Goal: Information Seeking & Learning: Learn about a topic

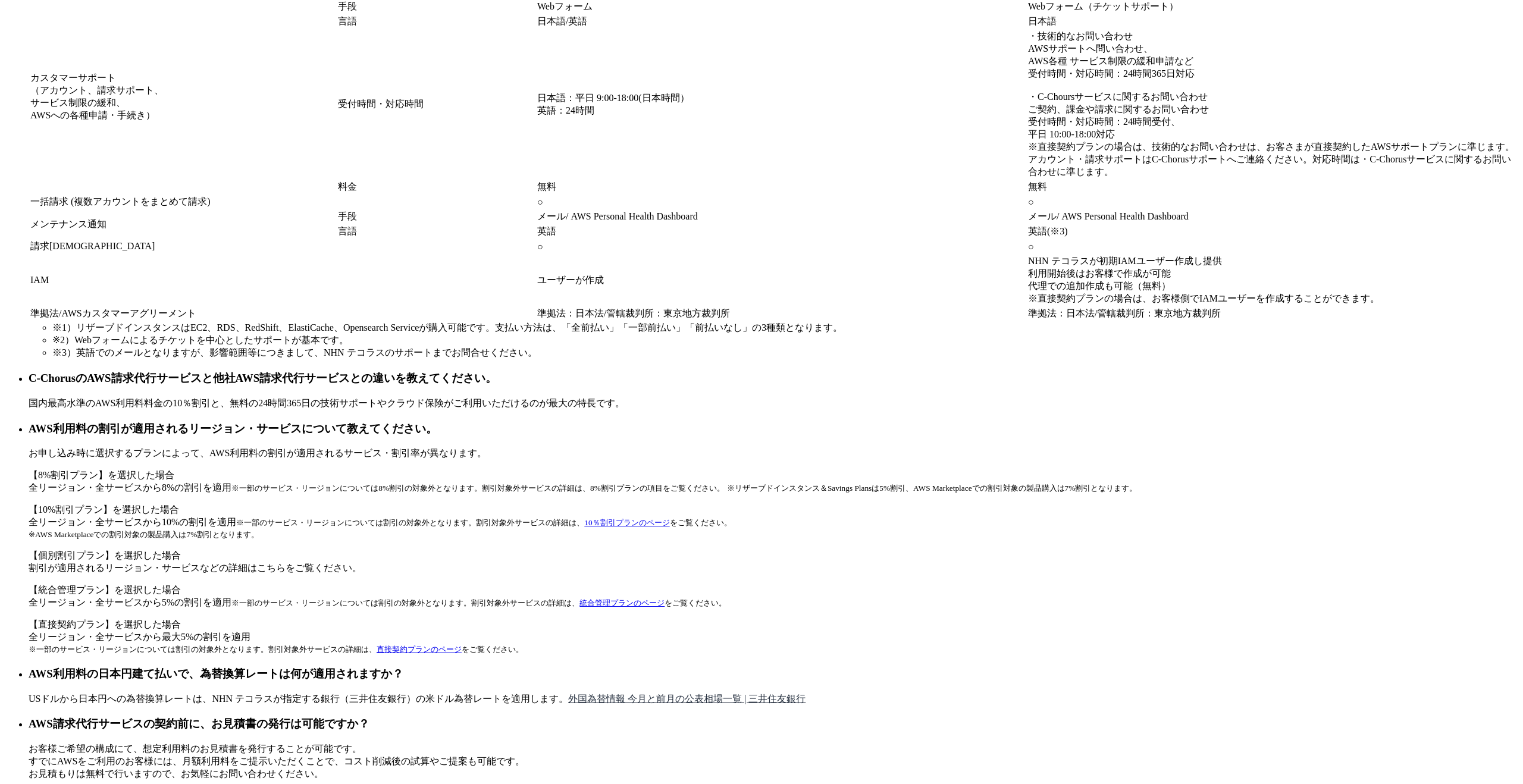
scroll to position [9730, 0]
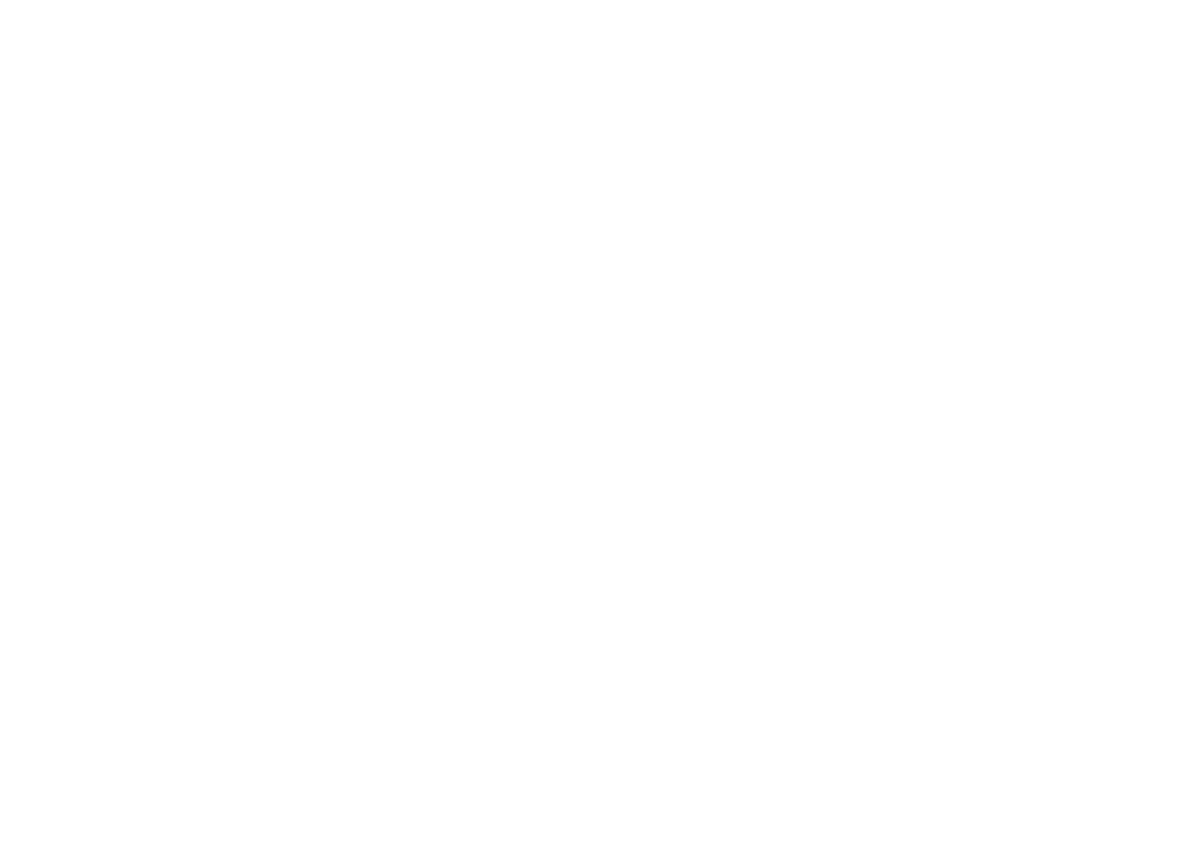
scroll to position [7889, 0]
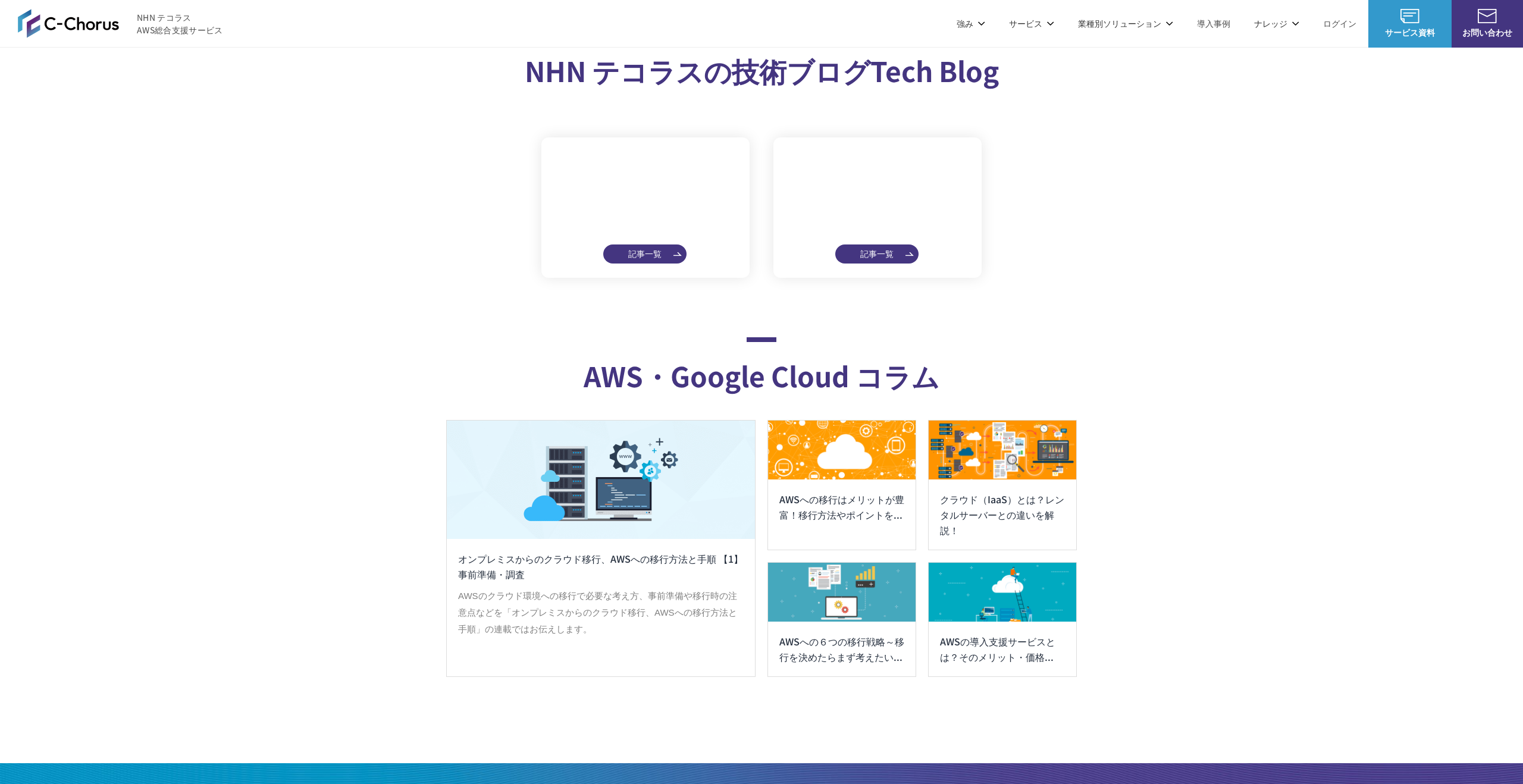
scroll to position [6715, 0]
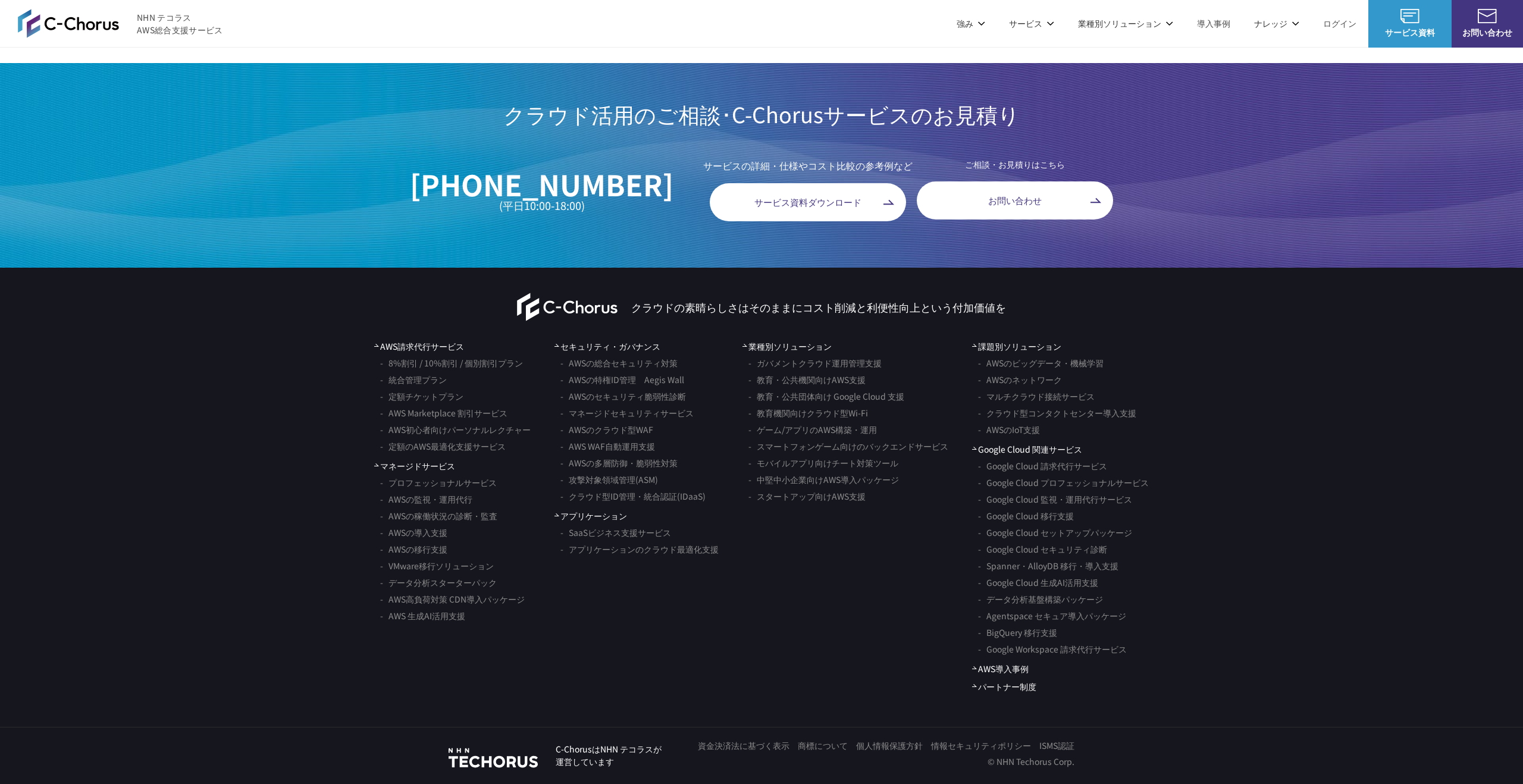
click at [522, 106] on link "AWS請求代行サービス" at bounding box center [498, 101] width 84 height 12
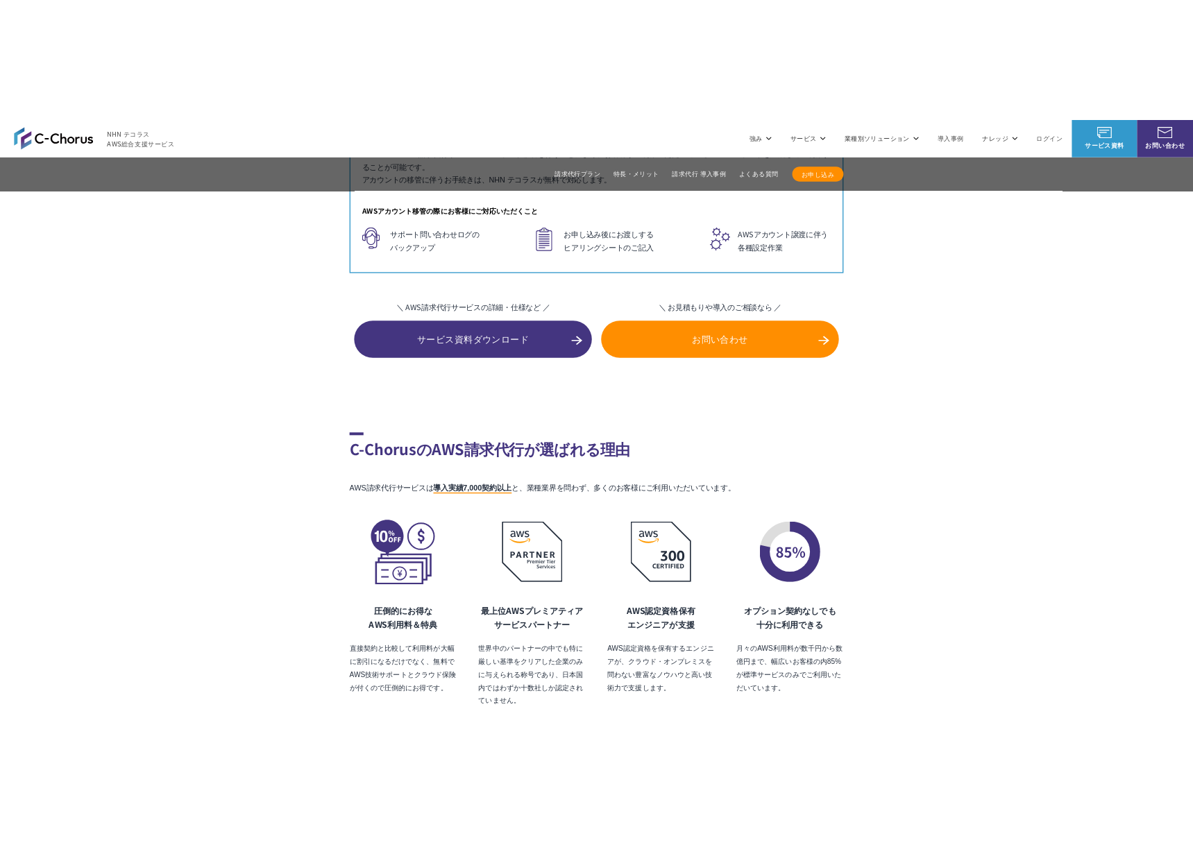
scroll to position [9035, 0]
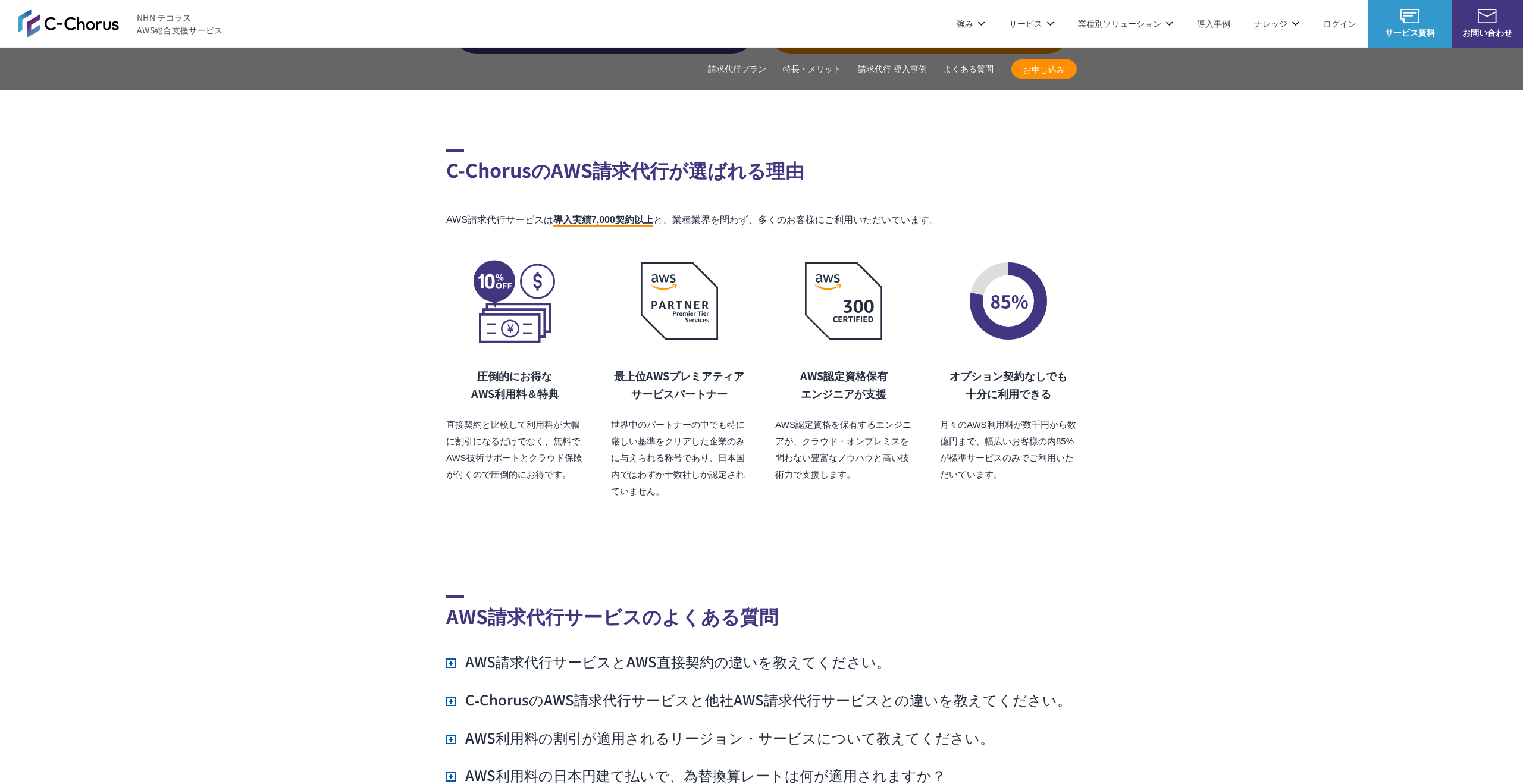
scroll to position [7993, 0]
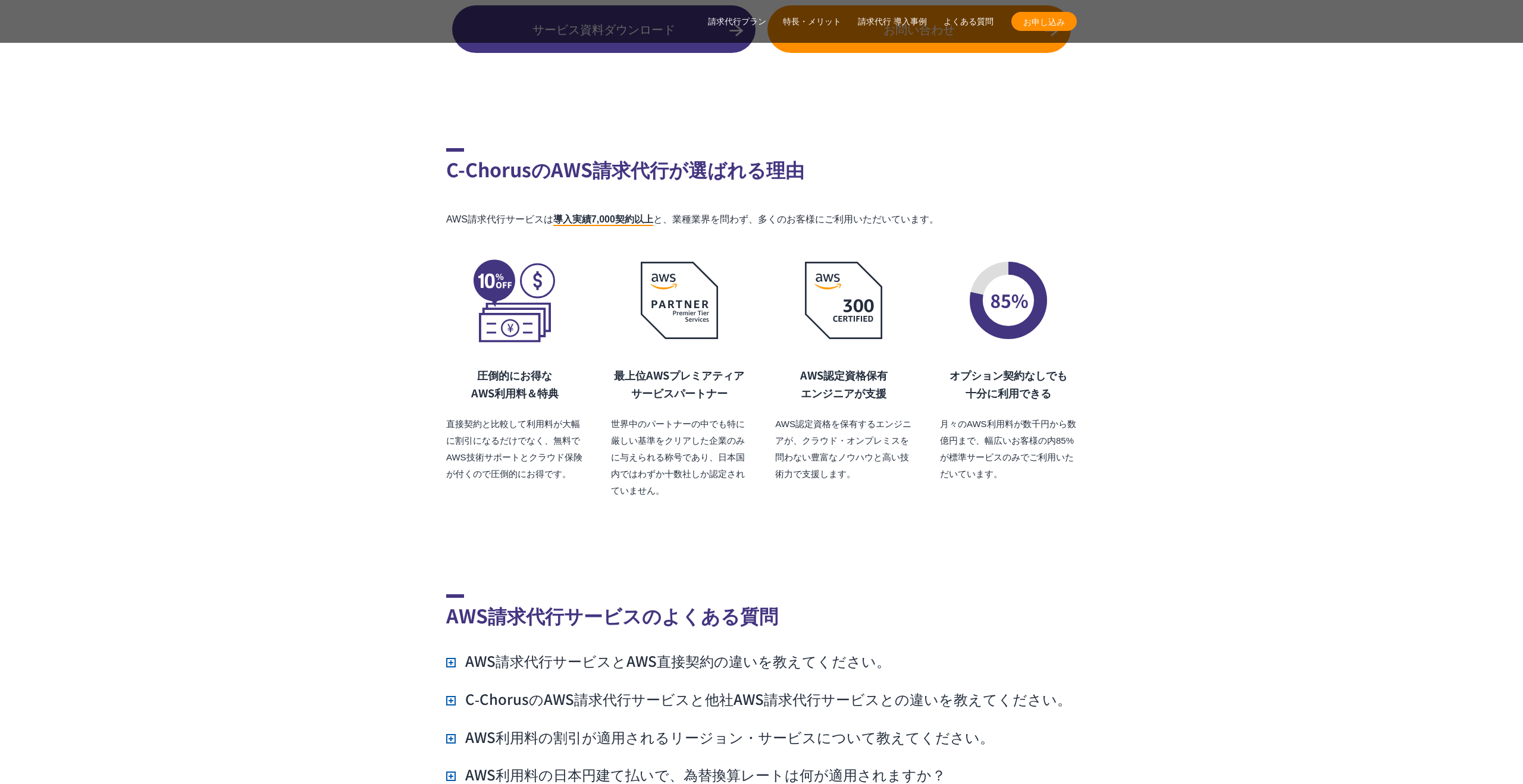
click at [659, 650] on h3 "AWS請求代行サービスとAWS直接契約の違いを教えてください。" at bounding box center [669, 661] width 444 height 21
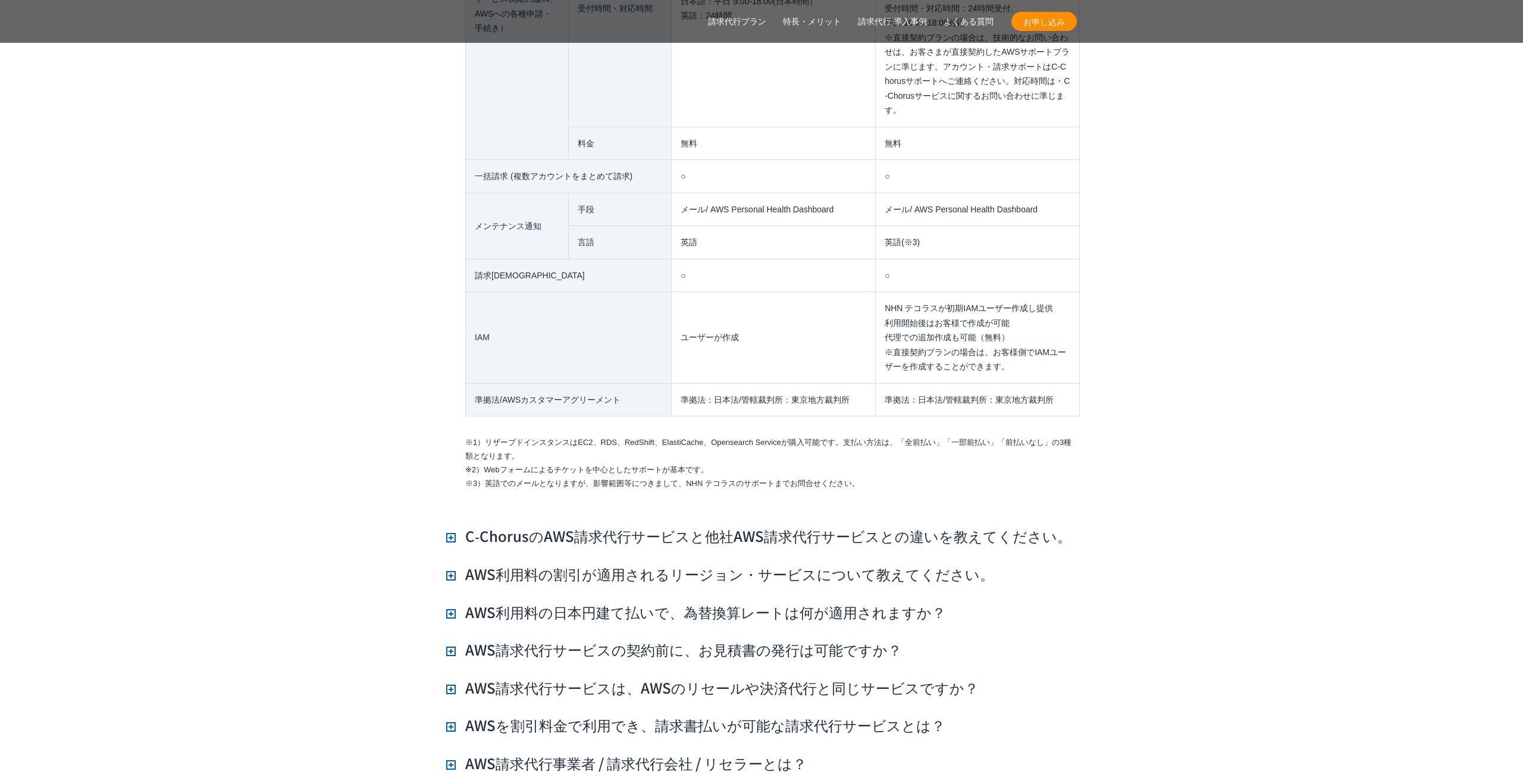
scroll to position [10000, 0]
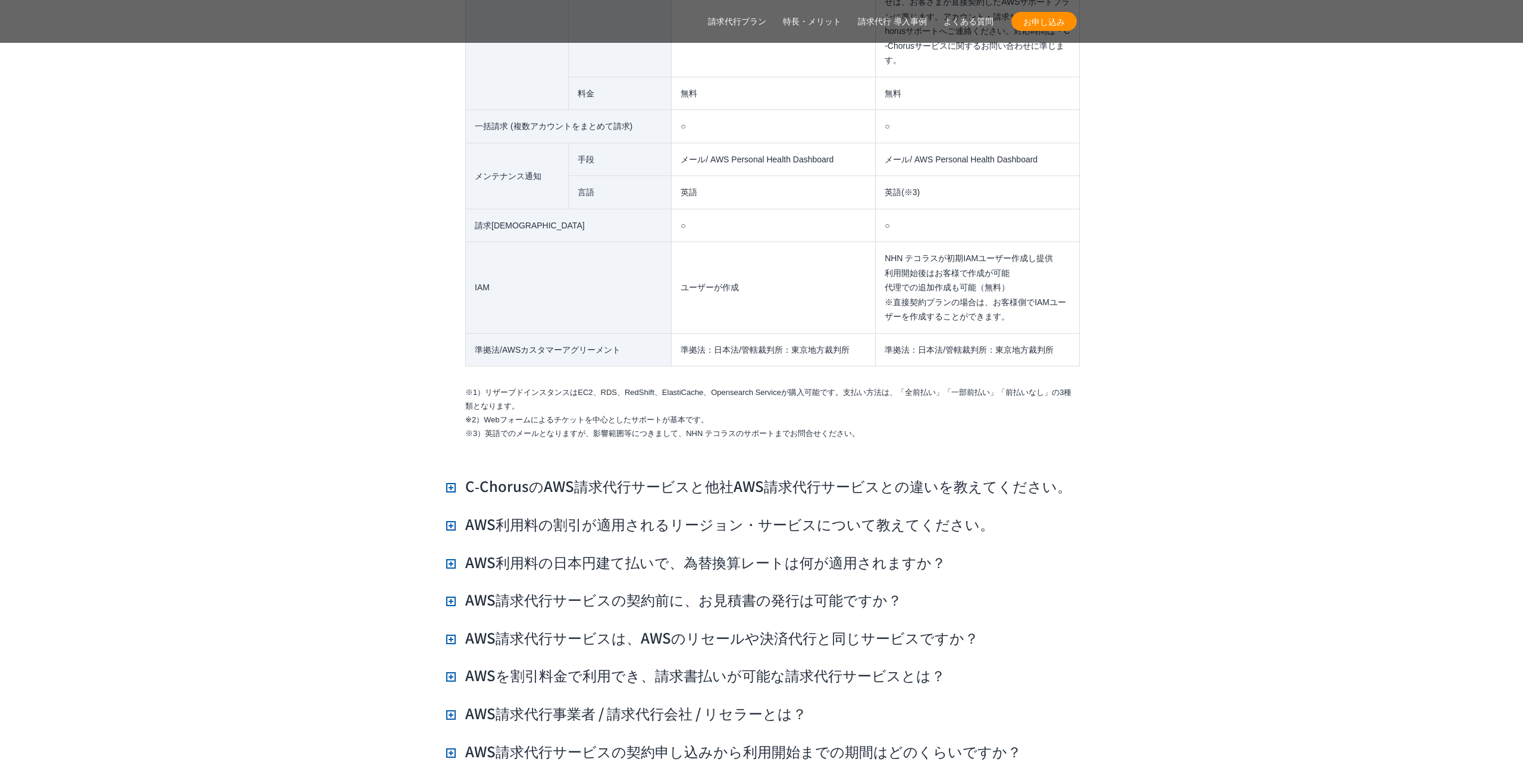
click at [654, 476] on h3 "C‑ChorusのAWS請求代行サービスと他社AWS請求代行サービスとの違いを教えてください。" at bounding box center [759, 486] width 625 height 21
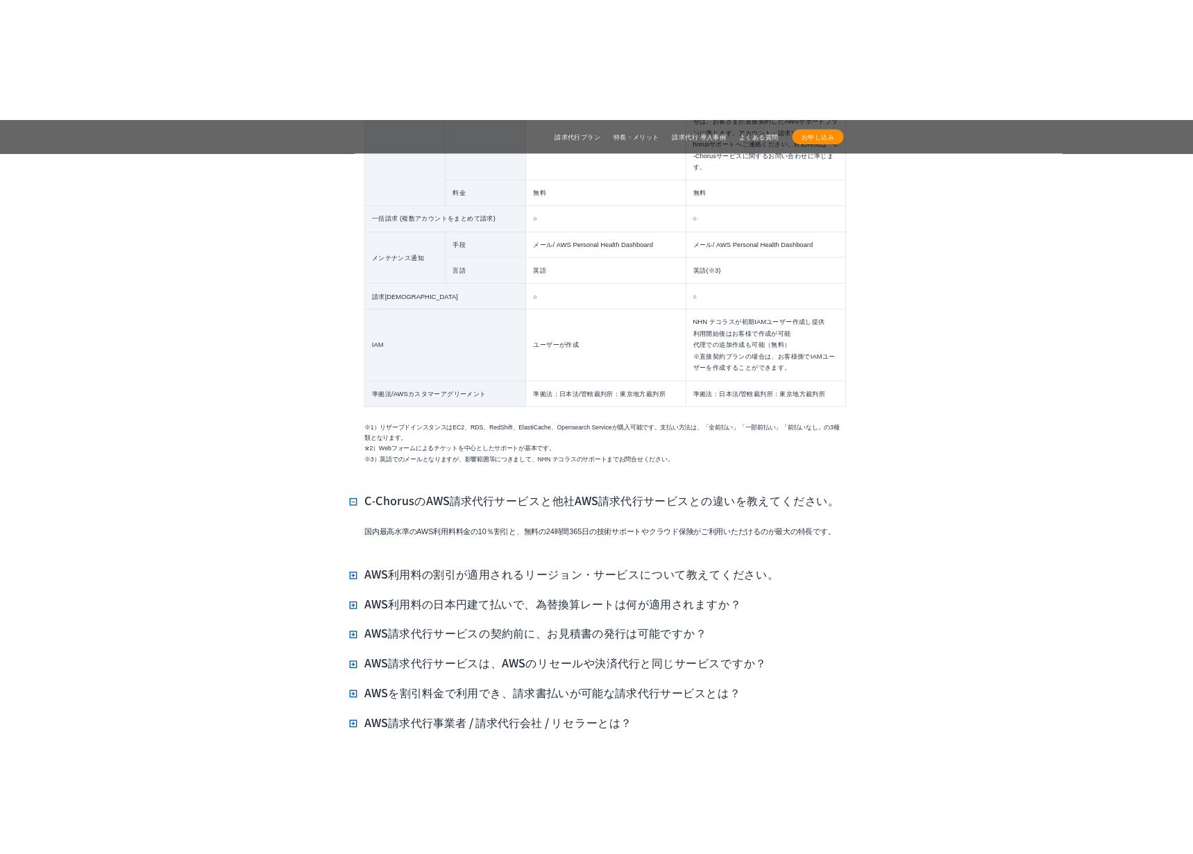
scroll to position [12119, 0]
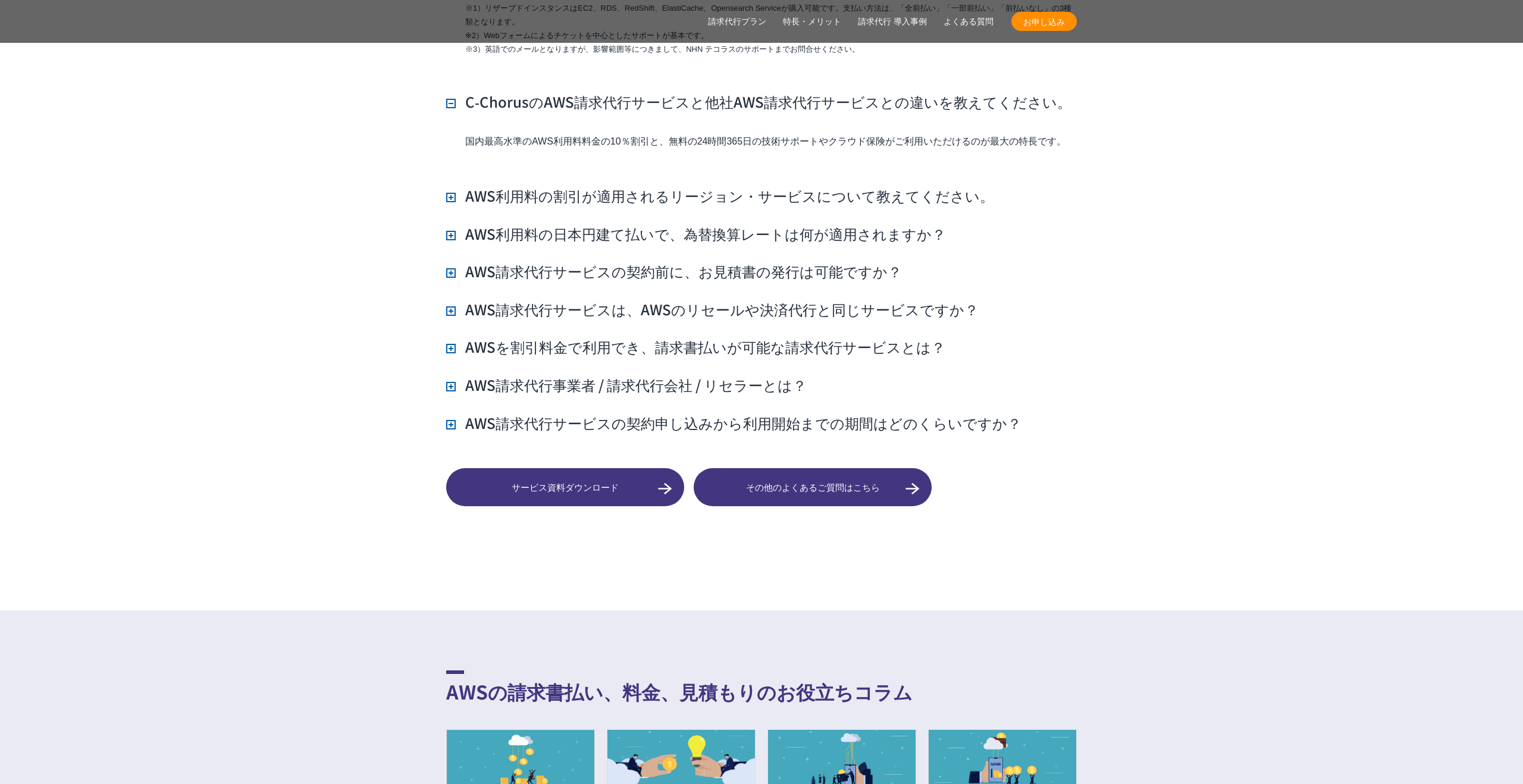
click at [644, 299] on h3 "AWS請求代行サービスは、AWSのリセールや決済代行と同じサービスですか？" at bounding box center [712, 309] width 532 height 21
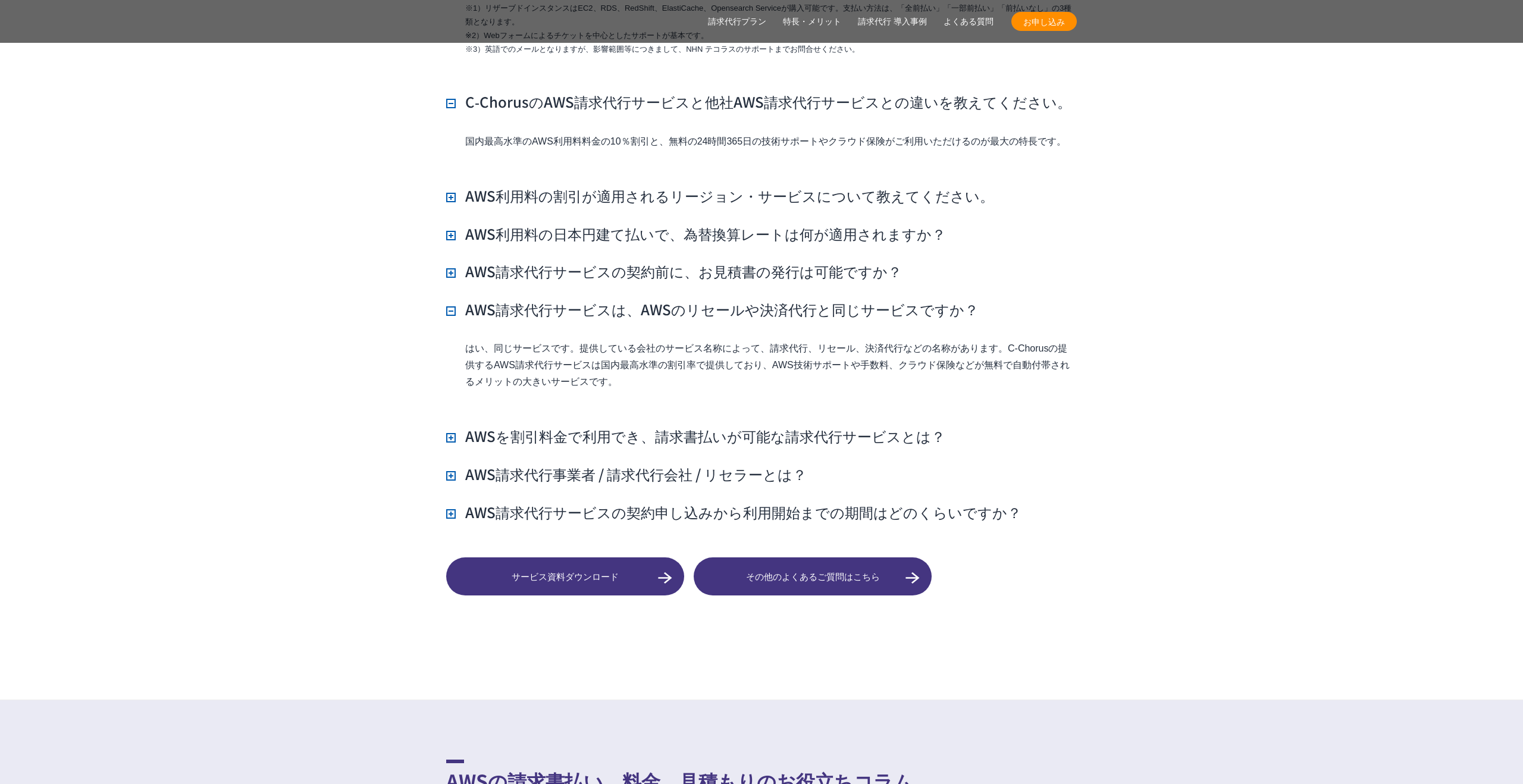
click at [649, 261] on h3 "AWS請求代行サービスの契約前に、お見積書の発行は可能ですか？" at bounding box center [675, 272] width 456 height 21
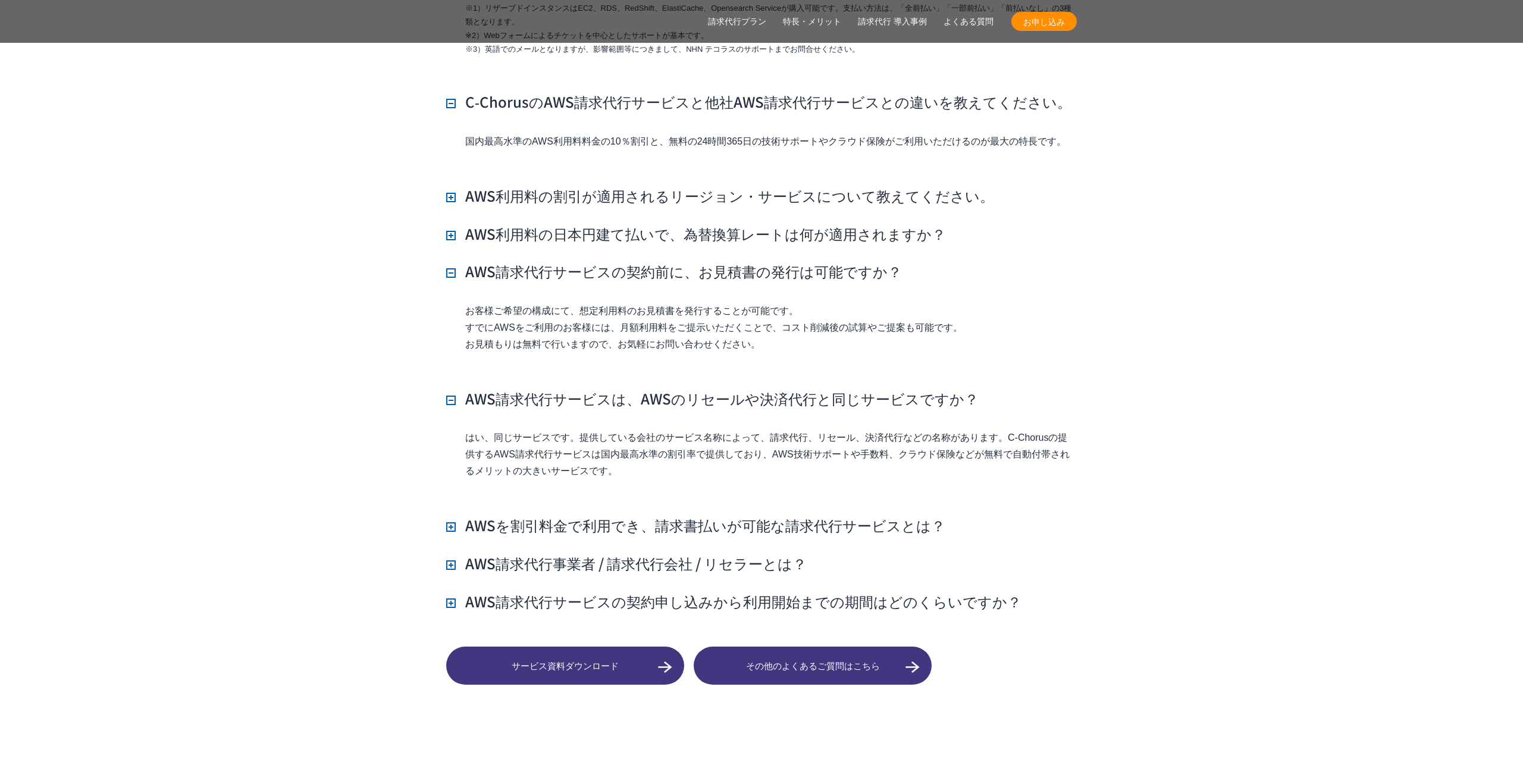
click at [651, 224] on h3 "AWS利用料の日本円建て払いで、為替換算レートは何が適用されますか？" at bounding box center [696, 234] width 500 height 21
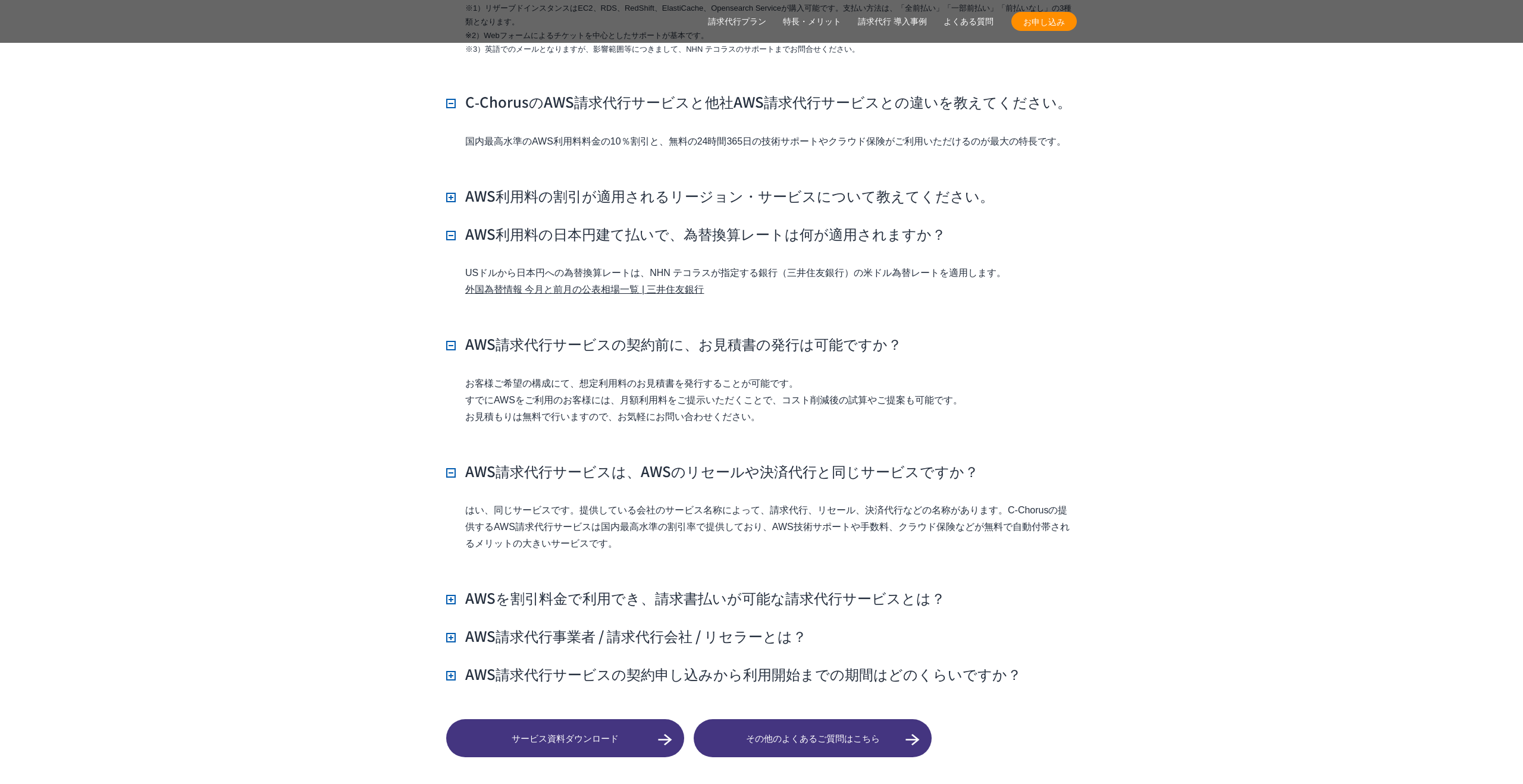
click at [658, 186] on h3 "AWS利用料の割引が適用されるリージョン・サービスについて教えてください。" at bounding box center [720, 196] width 548 height 21
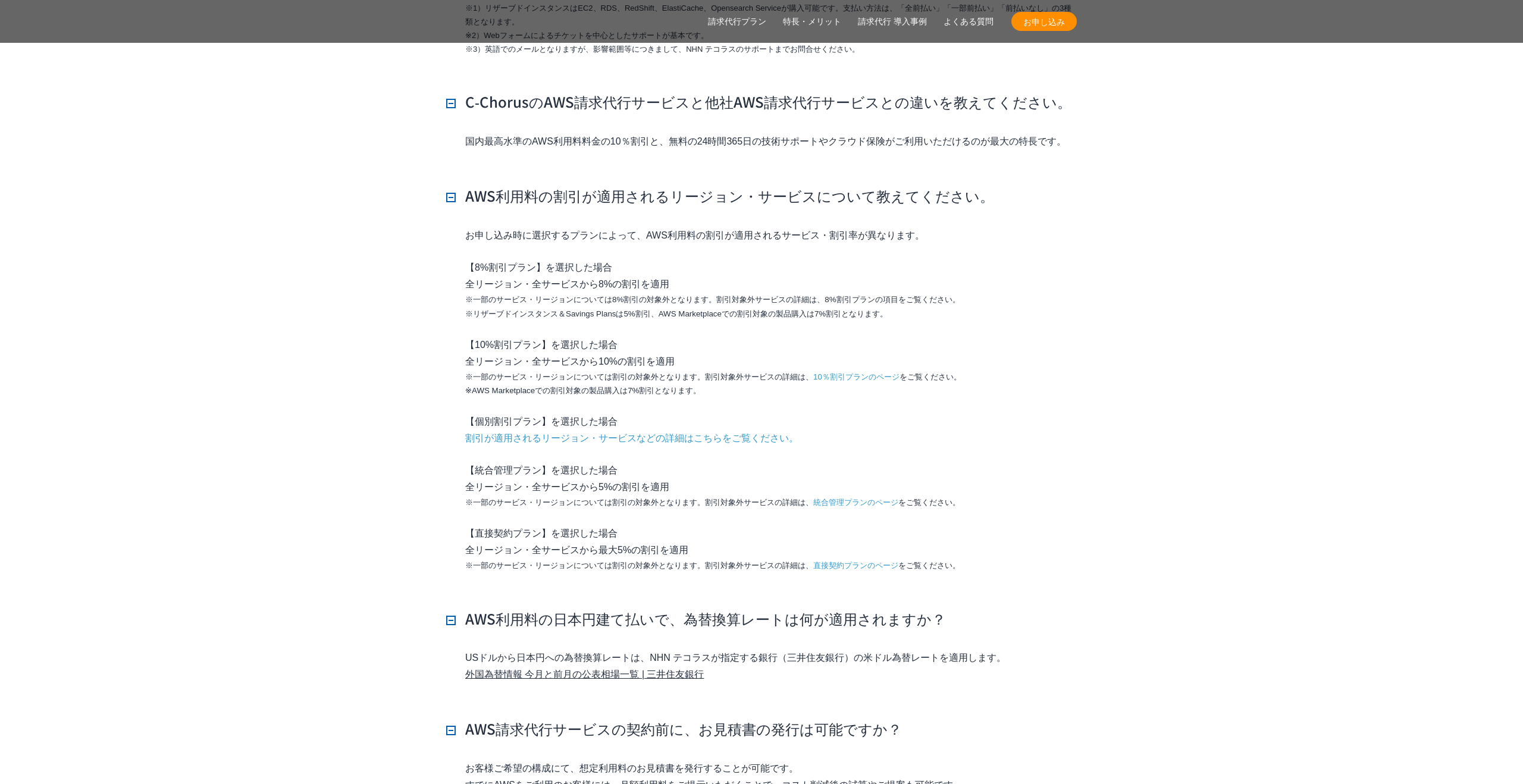
click at [660, 430] on link "割引が適用されるリージョン・サービスなどの詳細はこちらをご覧ください。" at bounding box center [632, 438] width 333 height 16
click at [855, 370] on link "10％割引プランのページ" at bounding box center [856, 377] width 87 height 14
click at [709, 430] on link "割引が適用されるリージョン・サービスなどの詳細はこちらをご覧ください。" at bounding box center [632, 438] width 333 height 16
click at [549, 430] on link "割引が適用されるリージョン・サービスなどの詳細はこちらをご覧ください。" at bounding box center [632, 438] width 333 height 16
click at [468, 430] on link "割引が適用されるリージョン・サービスなどの詳細はこちらをご覧ください。" at bounding box center [632, 438] width 333 height 16
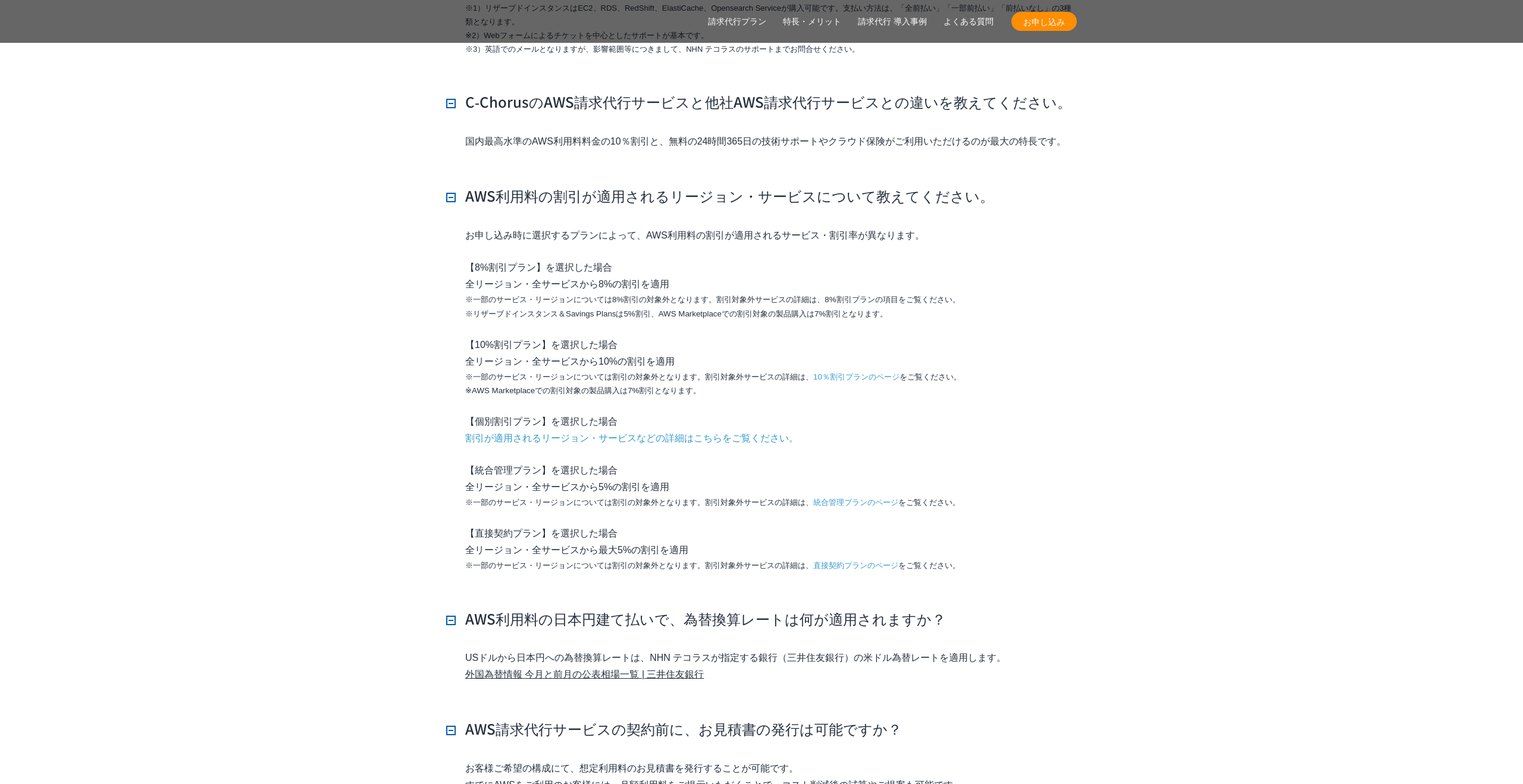
drag, startPoint x: 453, startPoint y: 411, endPoint x: 804, endPoint y: 411, distance: 351.0
click at [804, 412] on div "お申し込み時に選択するプランによって、AWS利用料の割引が適用されるサービス・割引率が異なります。 【8%割引プラン】を選択した場合 全リージョン・全サービス…" at bounding box center [762, 409] width 631 height 363
copy link "割引が適用されるリージョン・サービスなどの詳細はこちらをご覧ください。"
click at [713, 430] on link "割引が適用されるリージョン・サービスなどの詳細はこちらをご覧ください。" at bounding box center [632, 438] width 333 height 16
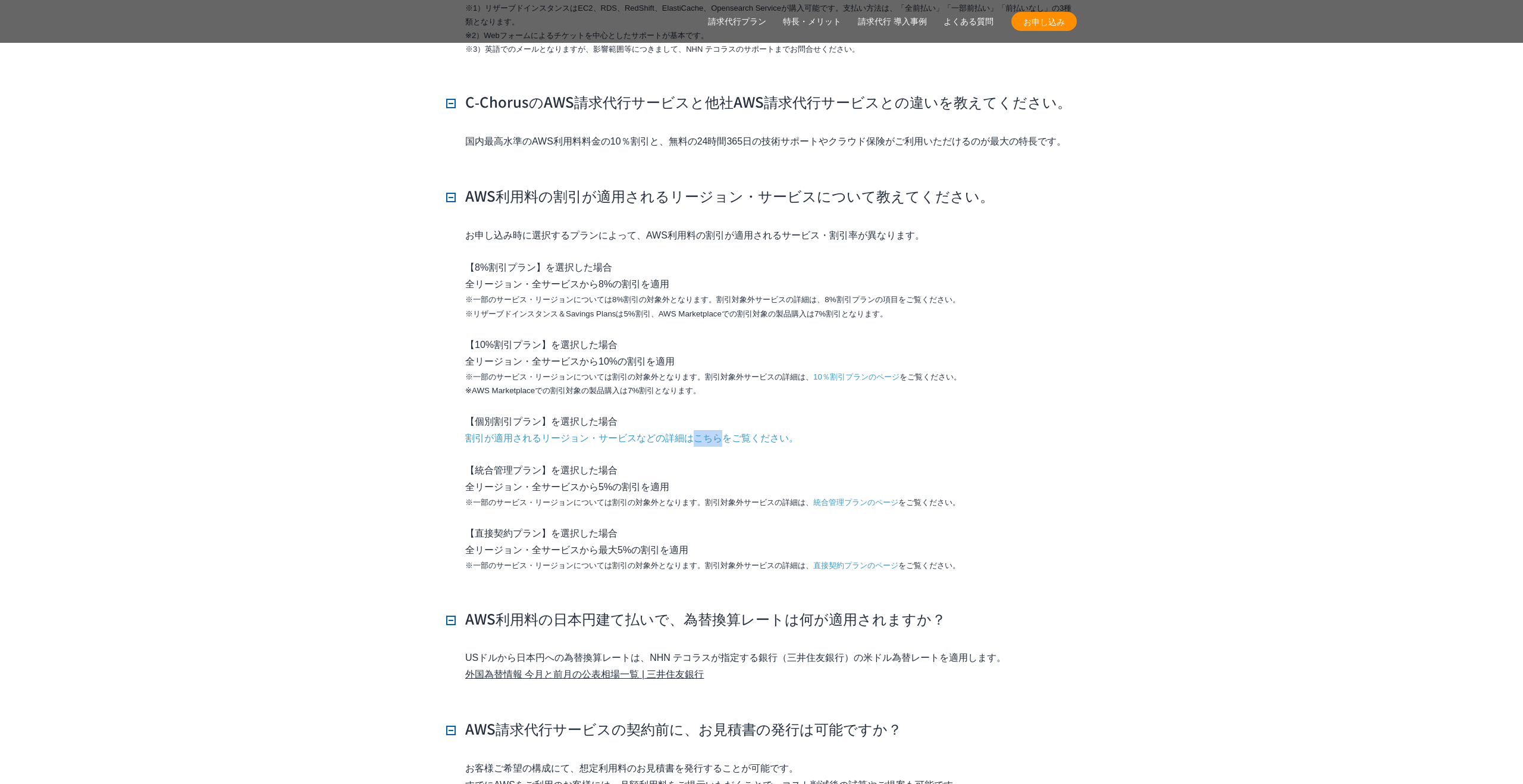
click at [713, 430] on link "割引が適用されるリージョン・サービスなどの詳細はこちらをご覧ください。" at bounding box center [632, 438] width 333 height 16
click at [708, 413] on p "【個別割引プラン】を選択した場合 割引が適用されるリージョン・サービスなどの詳細はこちらをご覧ください。" at bounding box center [770, 429] width 611 height 33
